Goal: Task Accomplishment & Management: Complete application form

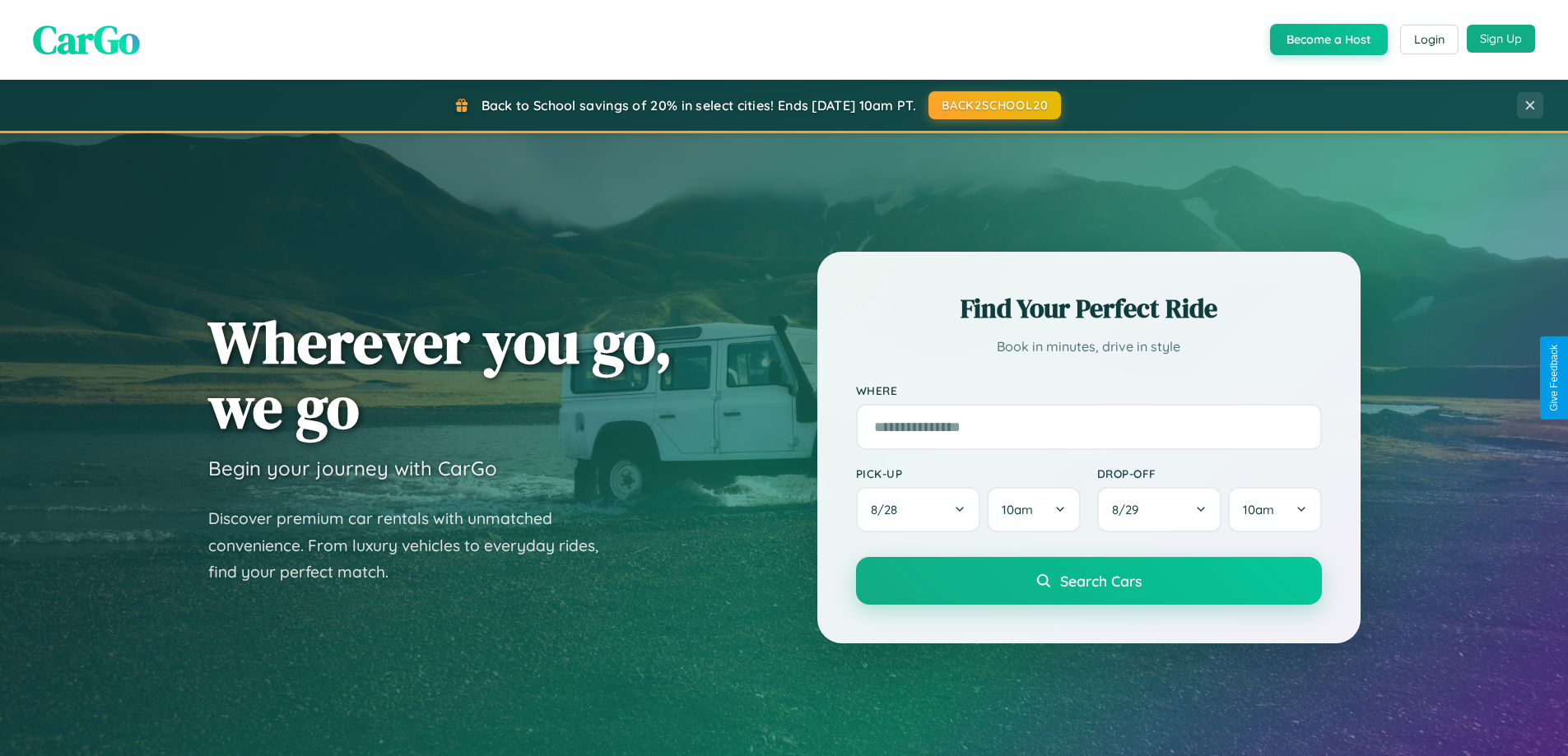
click at [1500, 39] on button "Sign Up" at bounding box center [1500, 38] width 68 height 28
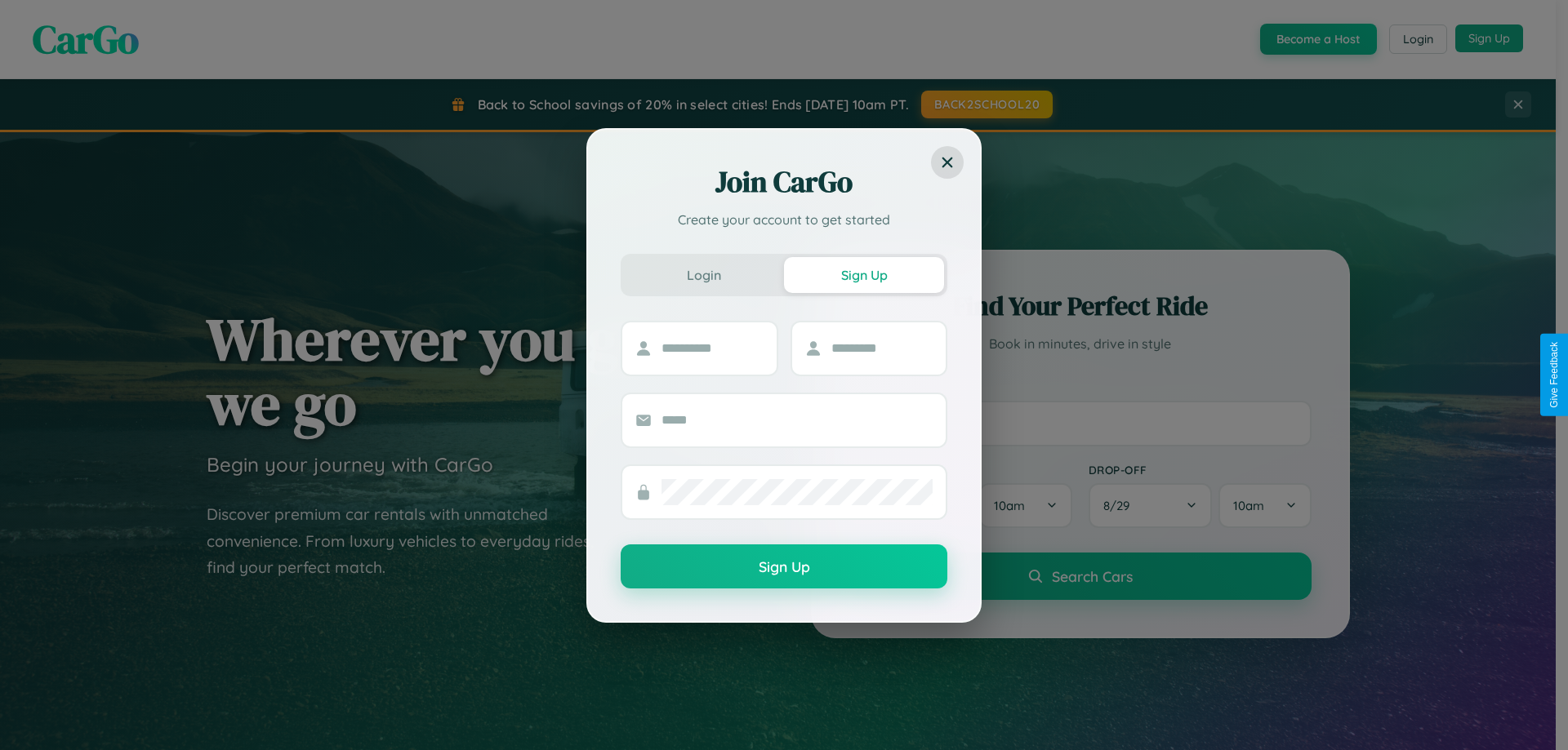
scroll to position [704, 0]
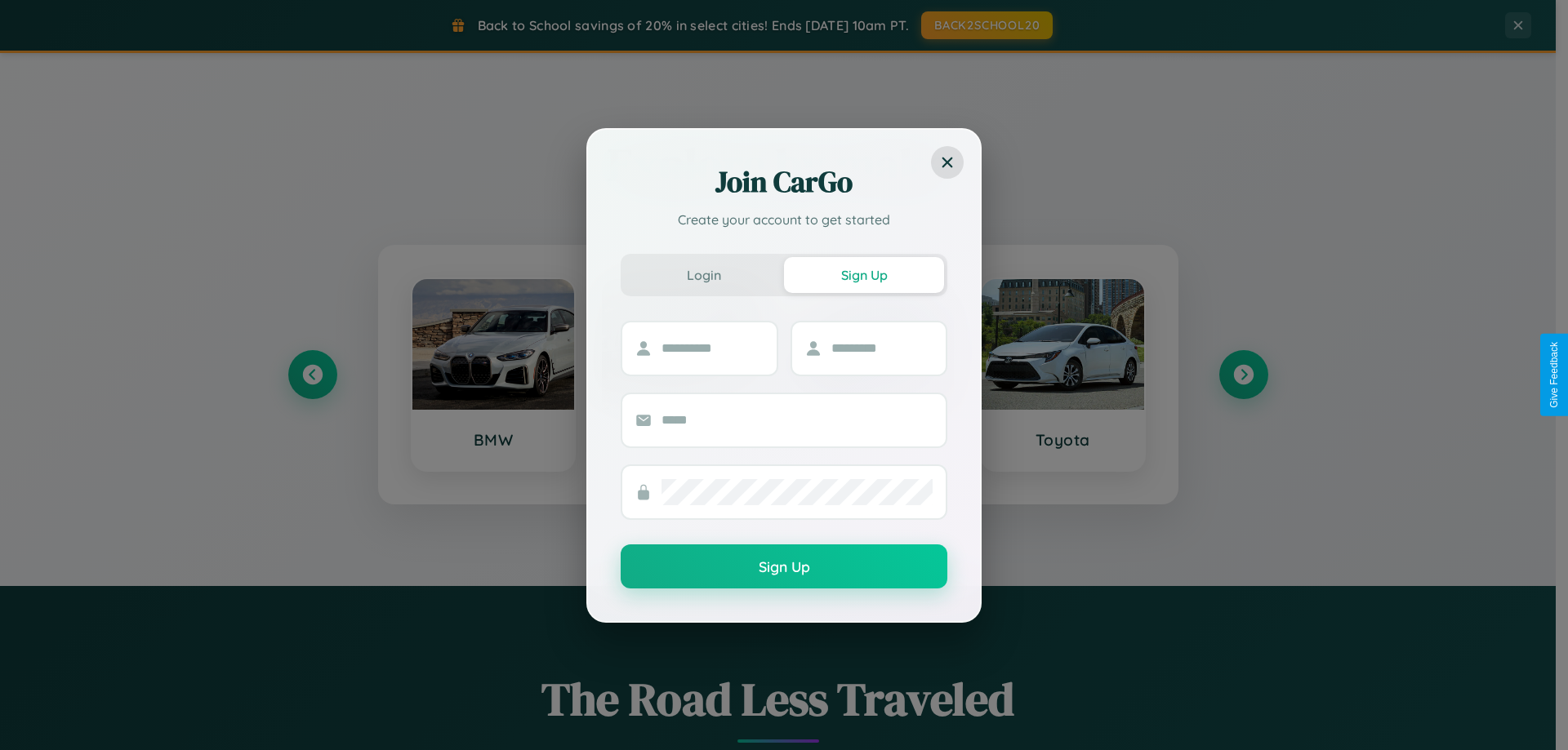
click at [1243, 375] on div "Join CarGo Create your account to get started Login Sign Up Sign Up" at bounding box center [784, 375] width 1568 height 750
click at [312, 375] on div "Join CarGo Create your account to get started Login Sign Up Sign Up" at bounding box center [784, 375] width 1568 height 750
click at [1243, 375] on div "Join CarGo Create your account to get started Login Sign Up Sign Up" at bounding box center [784, 375] width 1568 height 750
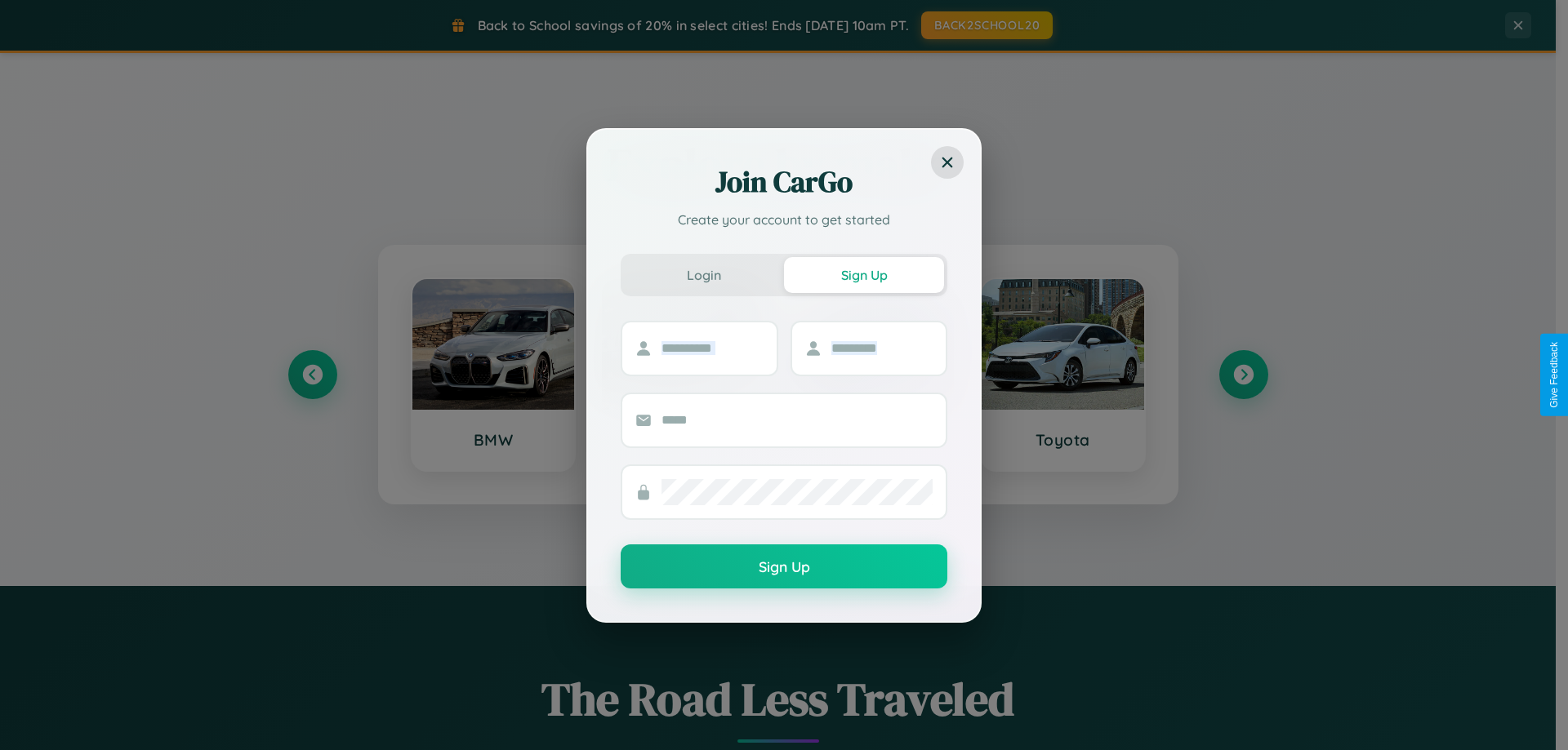
scroll to position [0, 0]
